Goal: Information Seeking & Learning: Learn about a topic

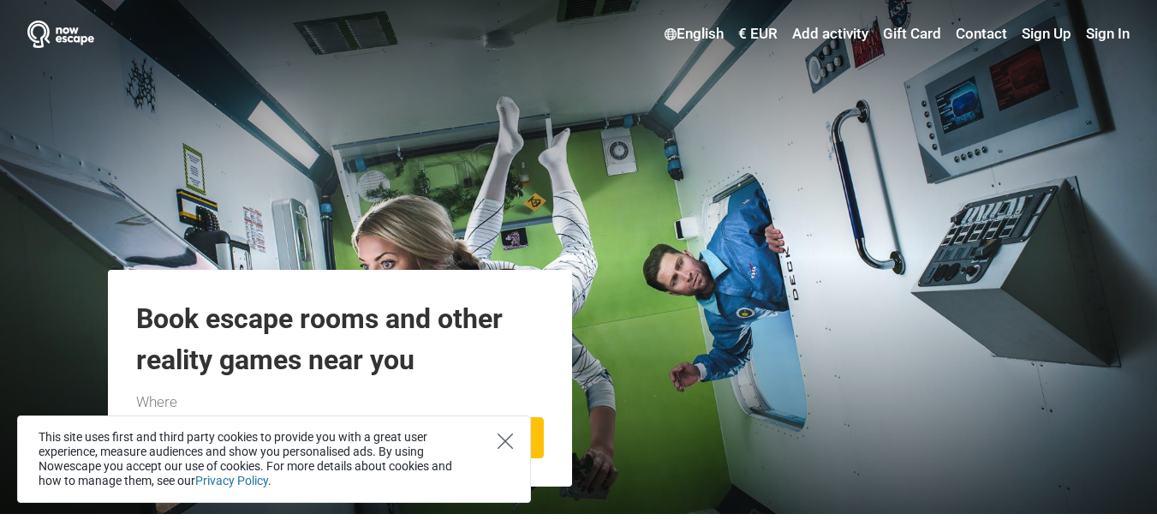
click at [505, 441] on icon "Close" at bounding box center [505, 440] width 15 height 15
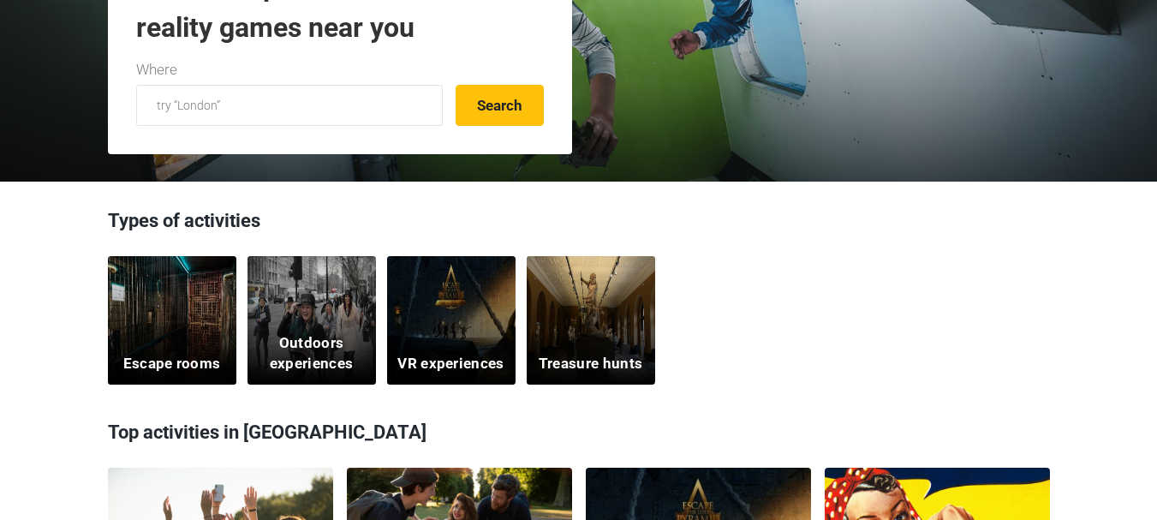
scroll to position [343, 0]
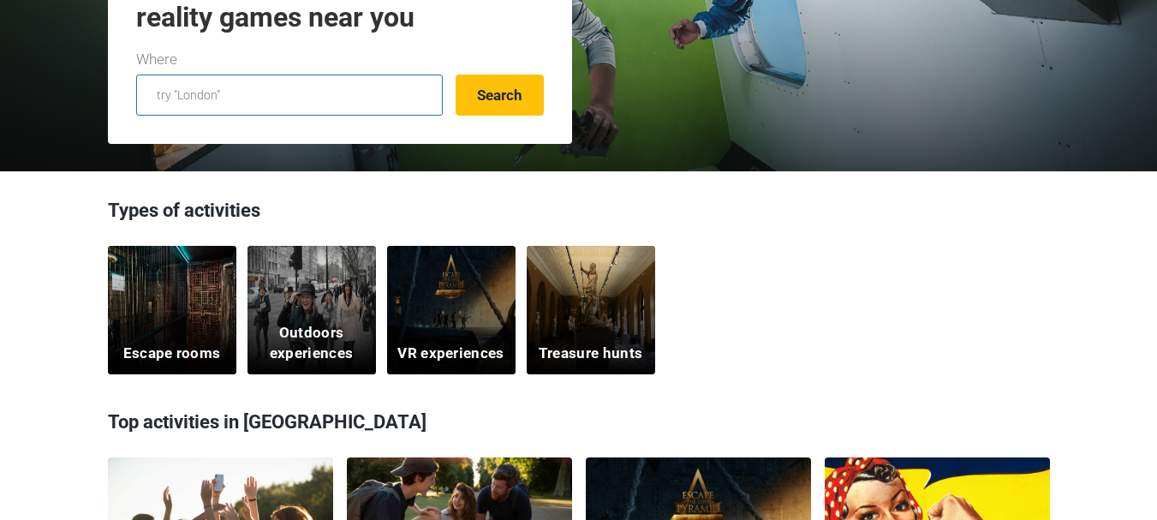
click at [334, 102] on input "text" at bounding box center [289, 95] width 307 height 41
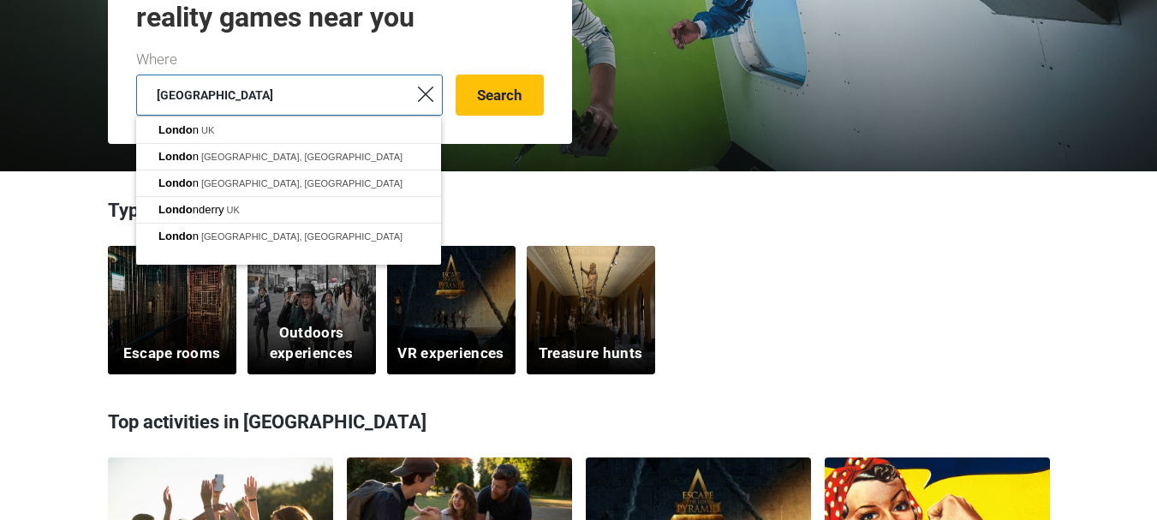
type input "[GEOGRAPHIC_DATA]"
click at [456, 75] on button "Search" at bounding box center [500, 95] width 88 height 41
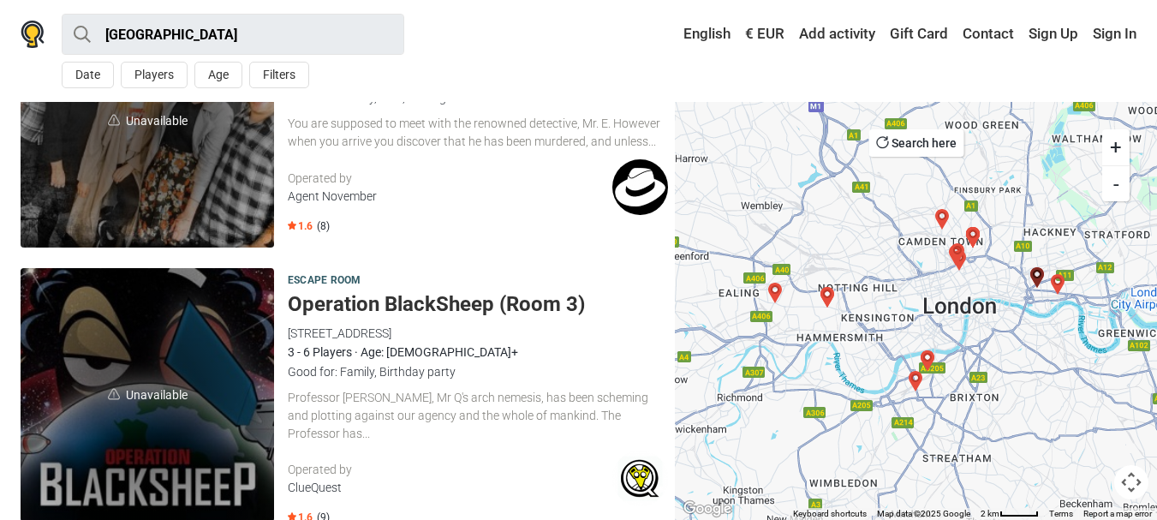
scroll to position [1285, 0]
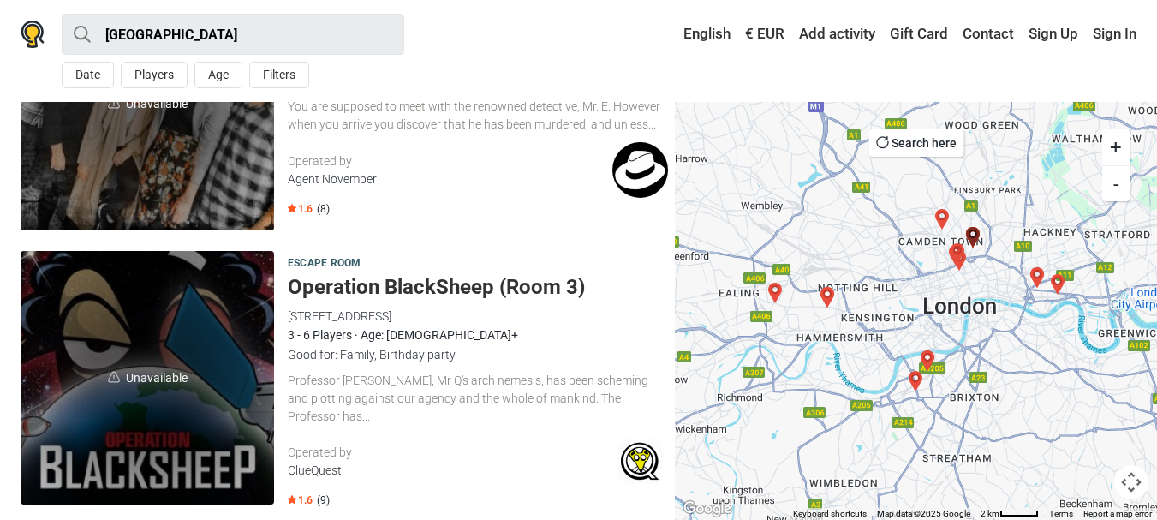
click at [432, 285] on h5 "Operation BlackSheep (Room 3)" at bounding box center [478, 287] width 380 height 25
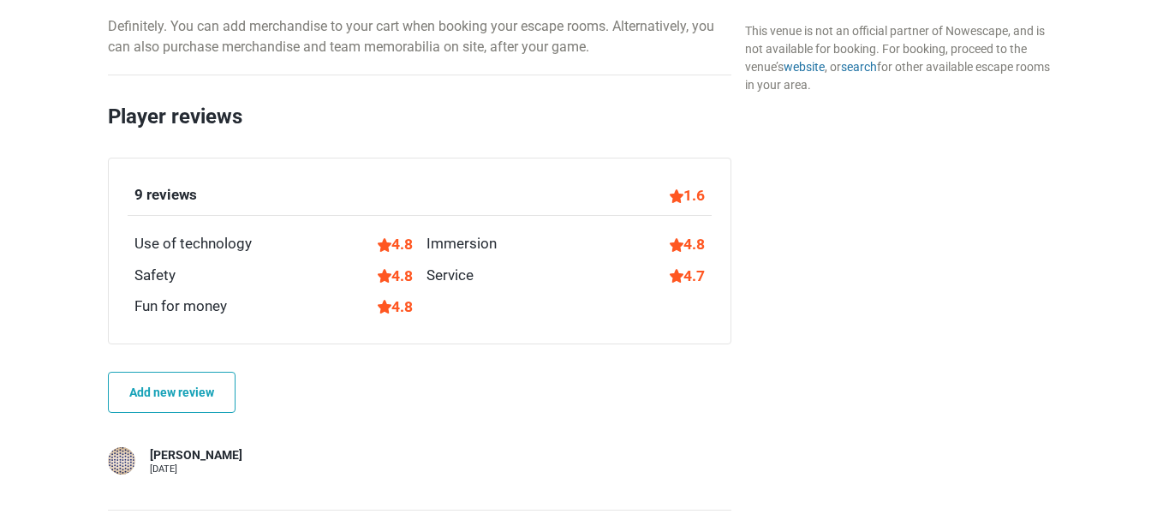
scroll to position [2524, 0]
click at [182, 188] on div "9 reviews" at bounding box center [165, 197] width 63 height 22
click at [253, 195] on div "9 reviews 1.6" at bounding box center [420, 202] width 584 height 32
click at [700, 200] on div "1.6" at bounding box center [687, 197] width 35 height 22
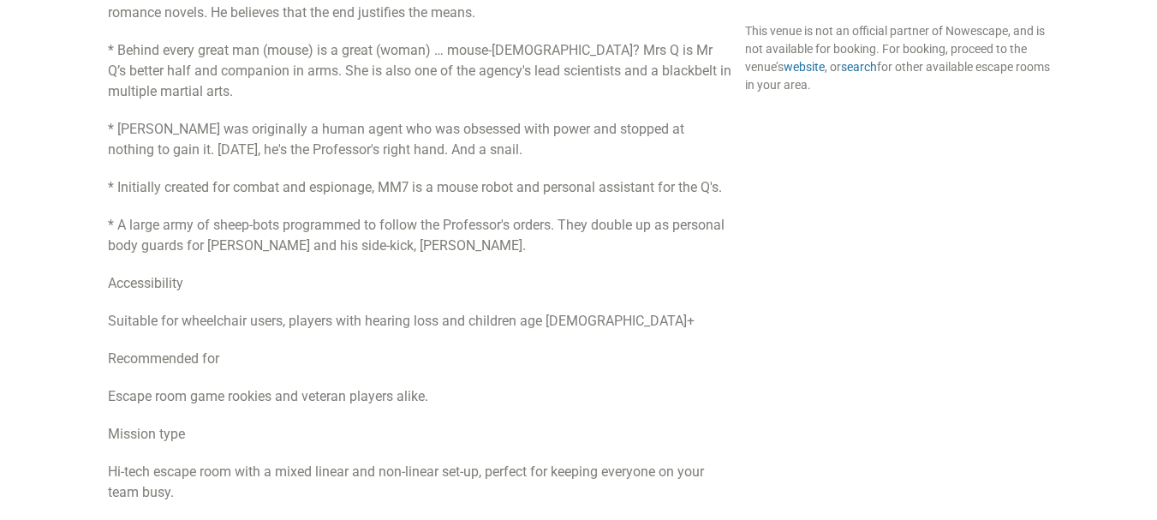
scroll to position [1370, 0]
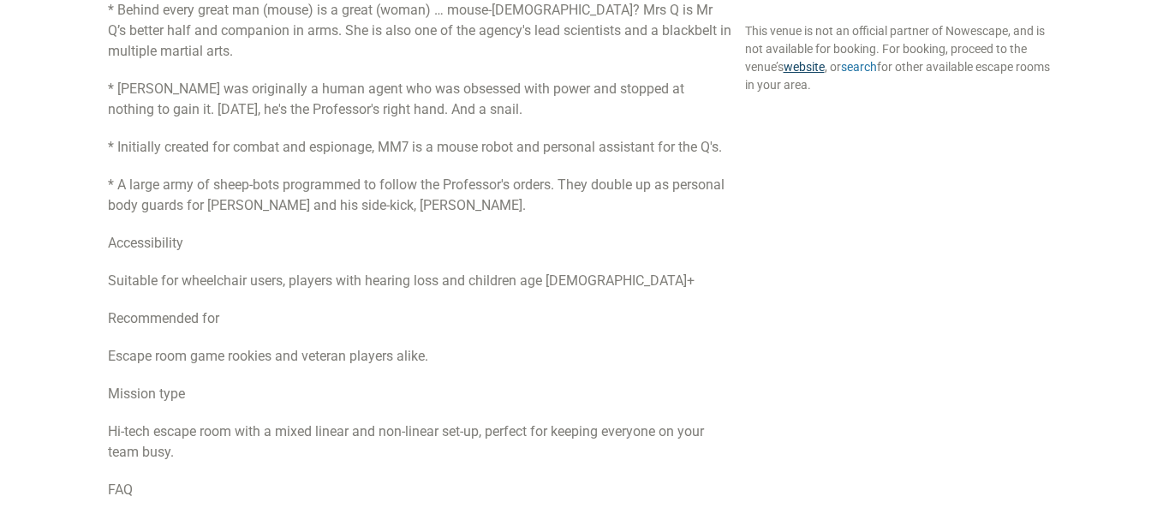
click at [808, 64] on link "website" at bounding box center [804, 67] width 41 height 14
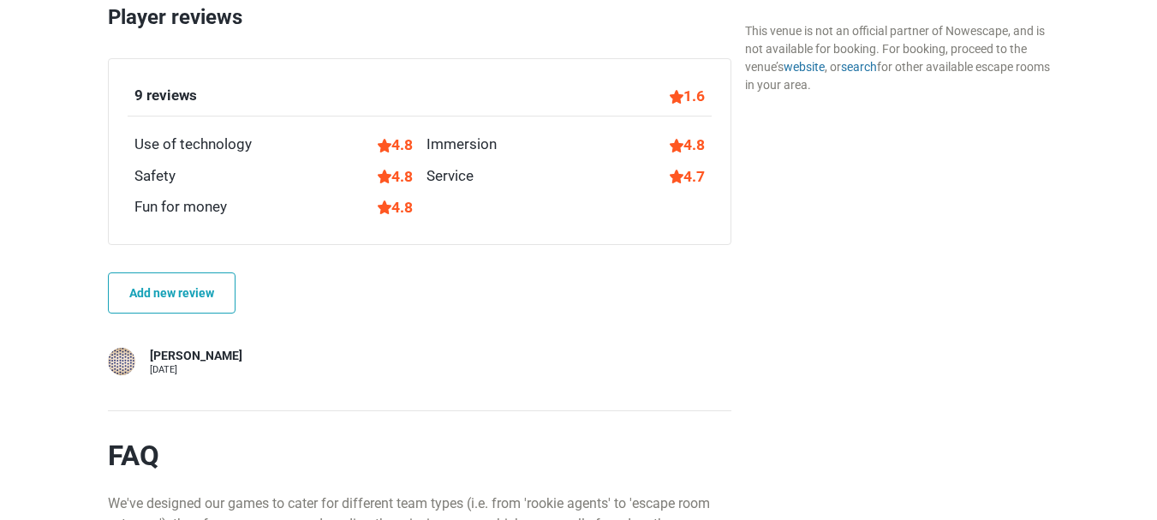
scroll to position [2655, 0]
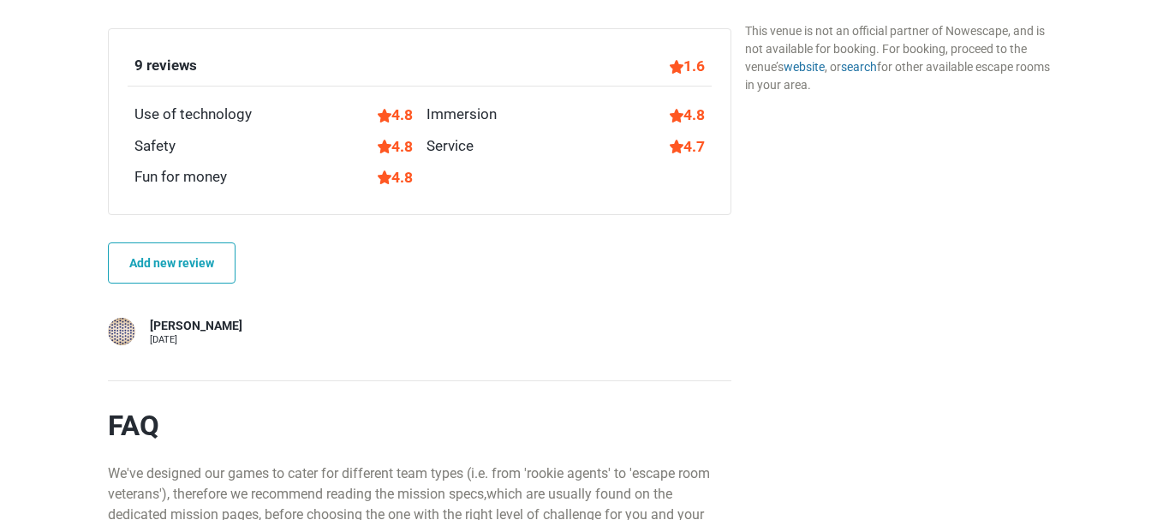
click at [374, 223] on div "Player reviews 9 reviews 1.6 Use of technology 4.8 Immersion 4.8 Safety 4.8 Ser…" at bounding box center [419, 172] width 623 height 400
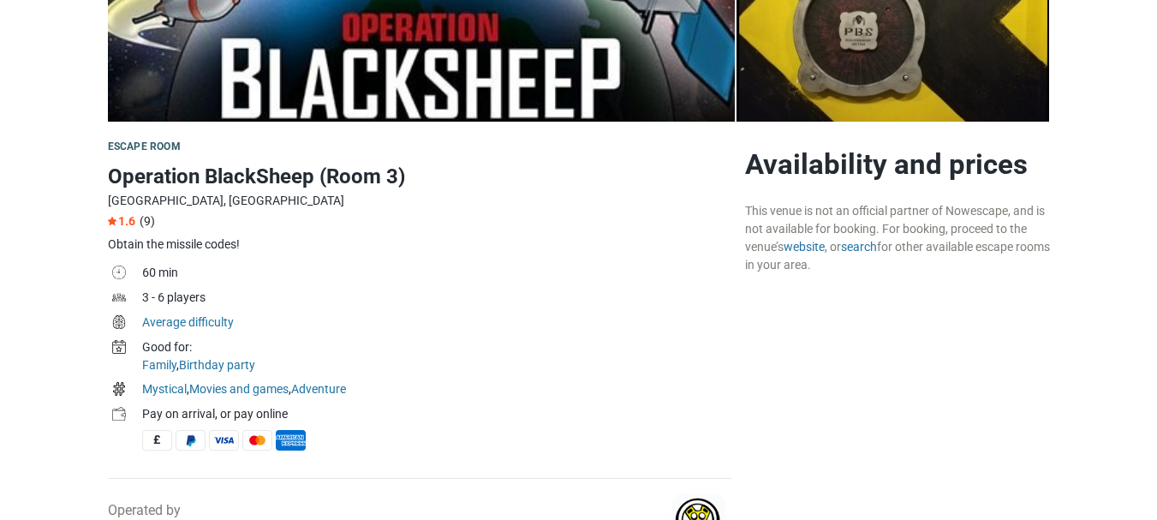
scroll to position [343, 0]
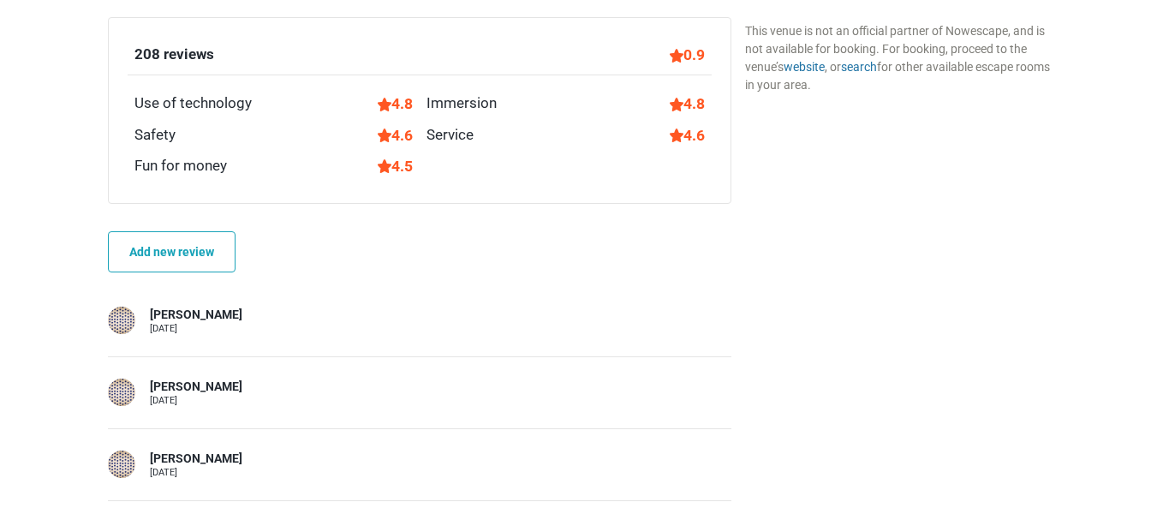
scroll to position [1043, 0]
